Goal: Navigation & Orientation: Go to known website

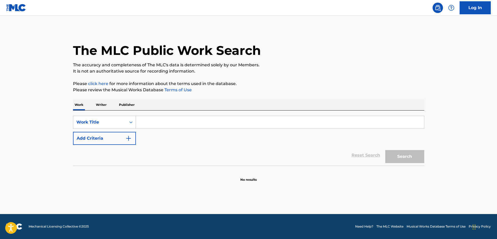
click at [385, 225] on link "The MLC Website" at bounding box center [390, 226] width 27 height 5
